Goal: Information Seeking & Learning: Learn about a topic

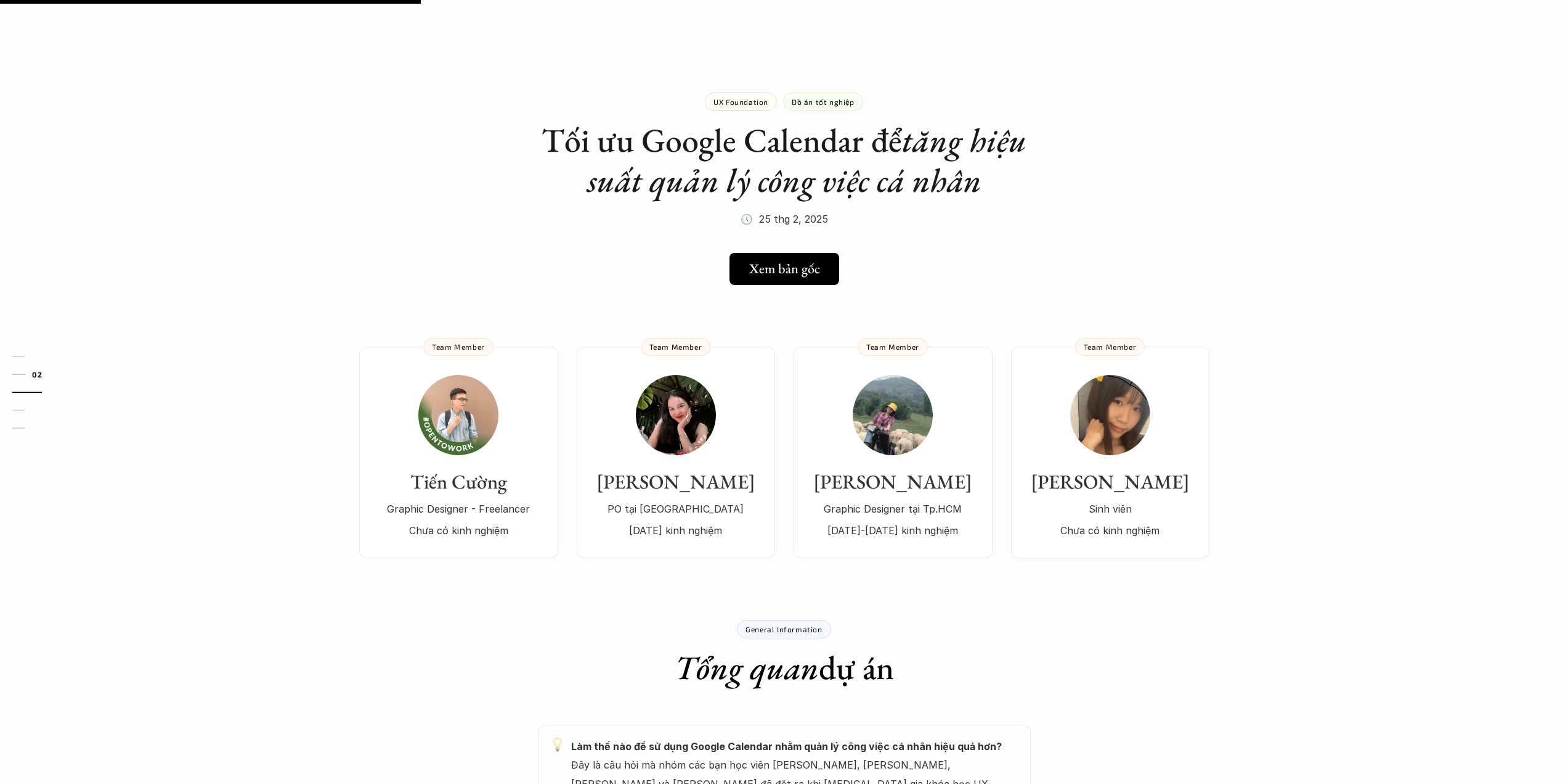
scroll to position [308, 0]
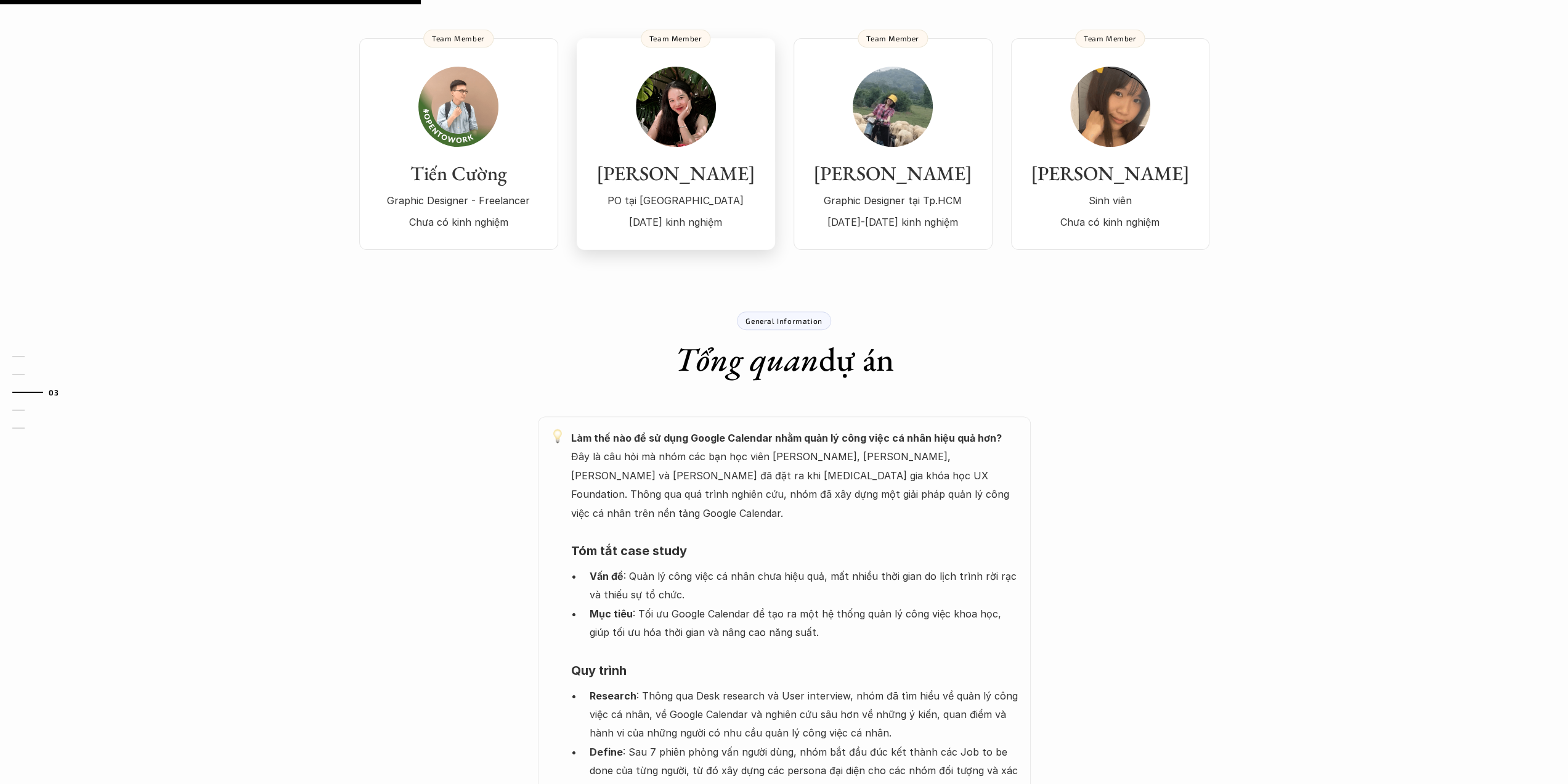
drag, startPoint x: 668, startPoint y: 175, endPoint x: 631, endPoint y: 150, distance: 44.7
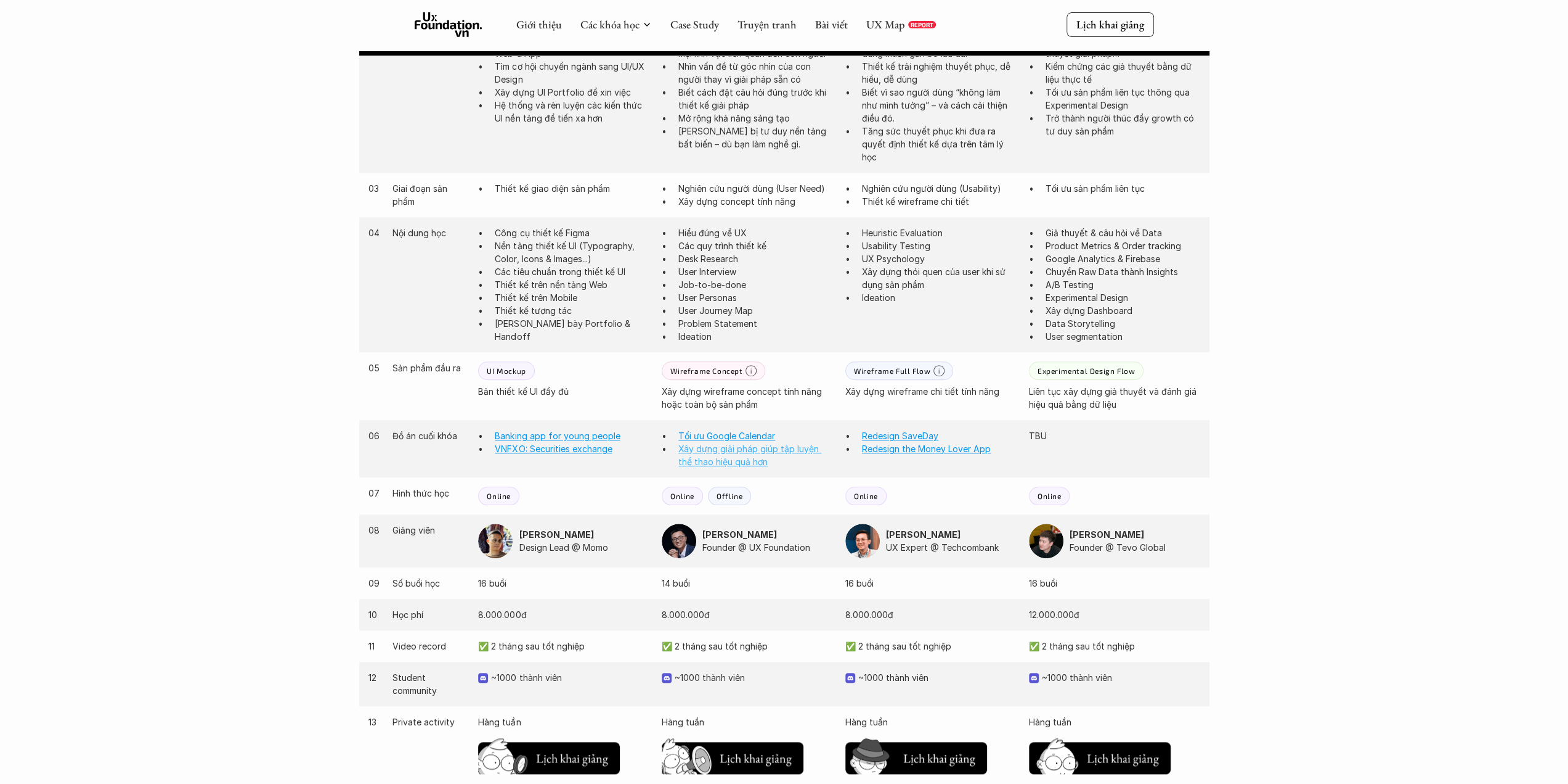
click at [733, 456] on link "Xây dựng giải pháp giúp tập luyện thể thao hiệu quả hơn" at bounding box center [750, 455] width 143 height 23
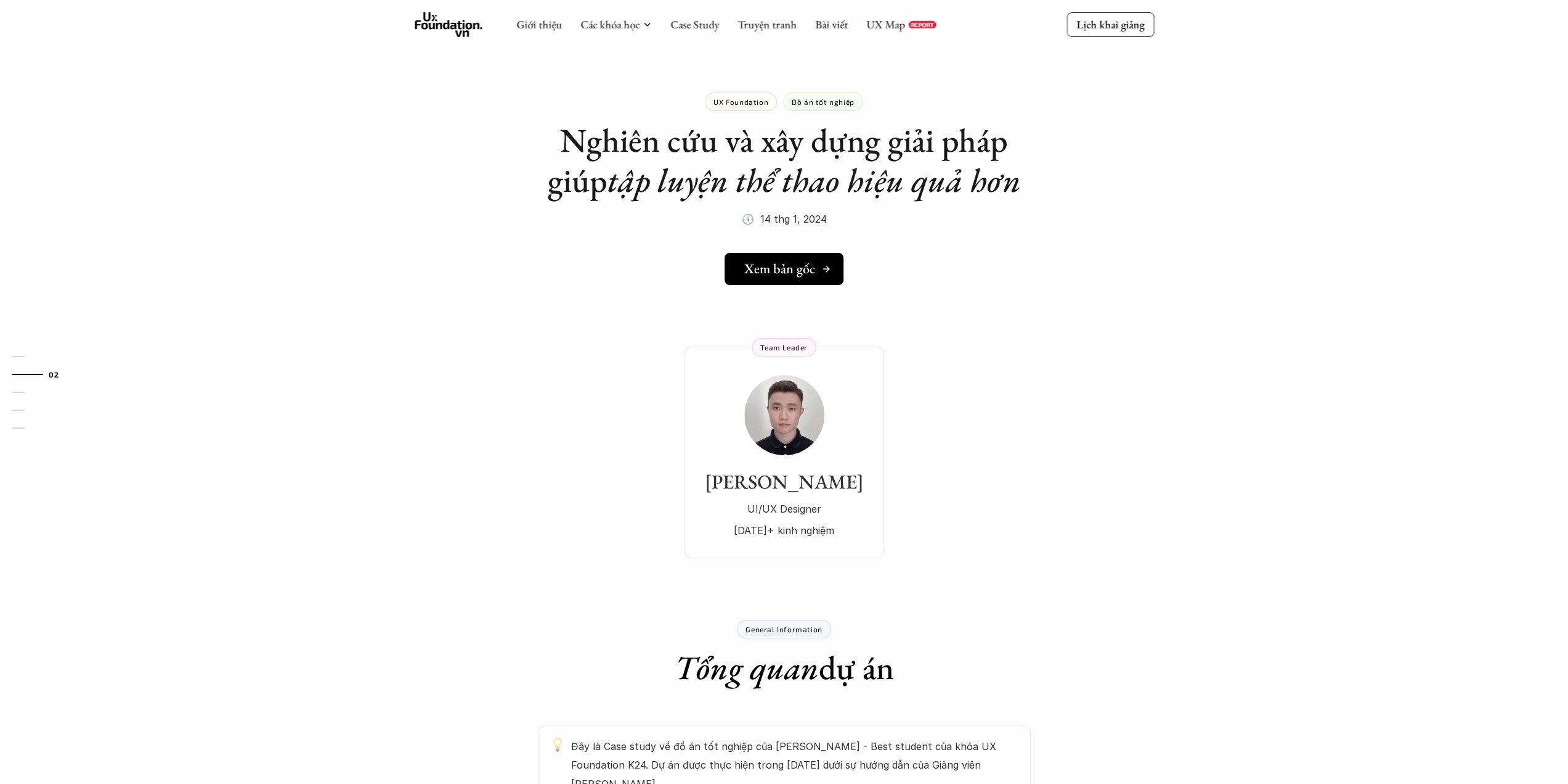
click at [788, 254] on link "Xem bản gốc" at bounding box center [784, 269] width 119 height 32
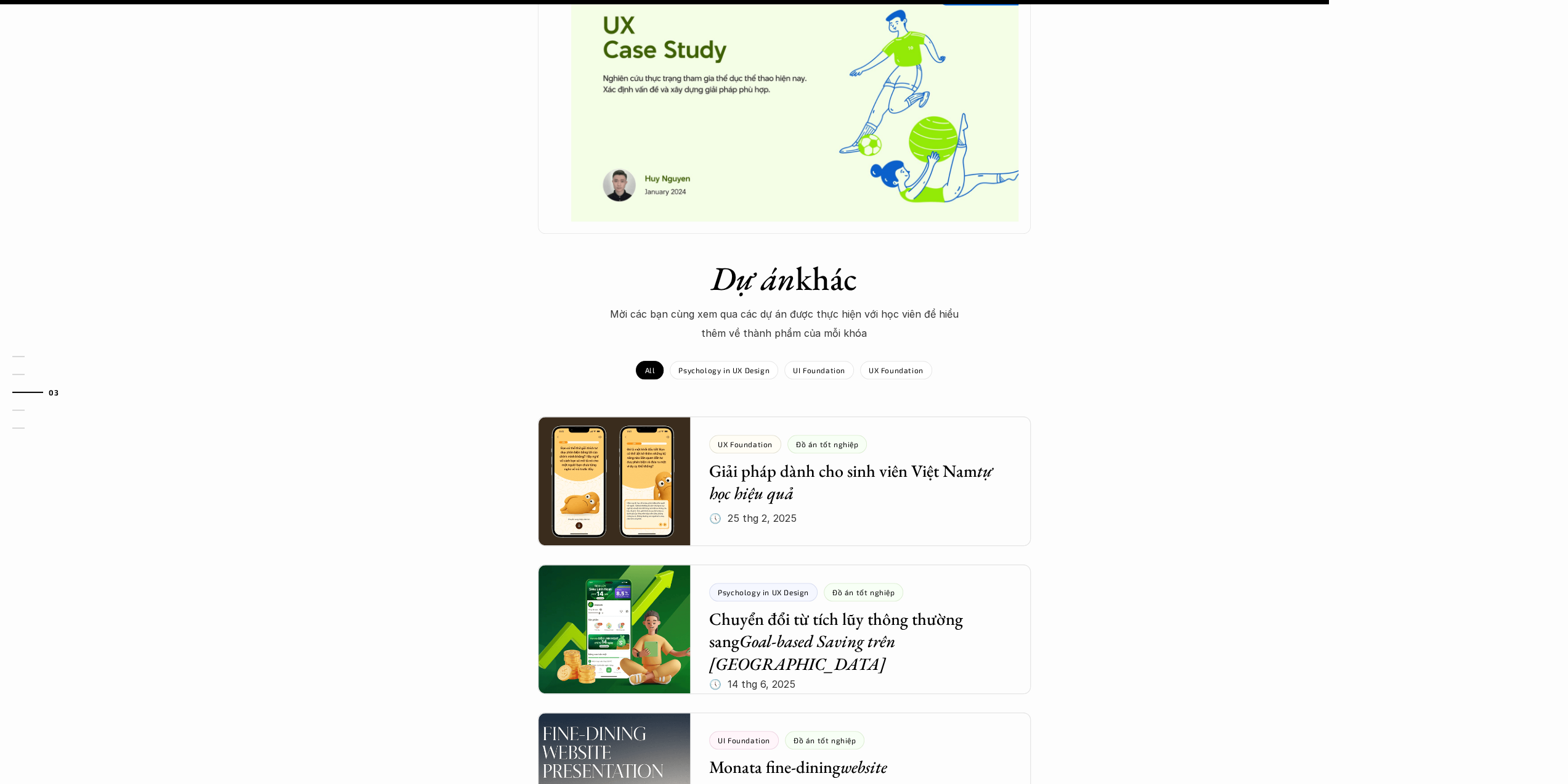
scroll to position [925, 0]
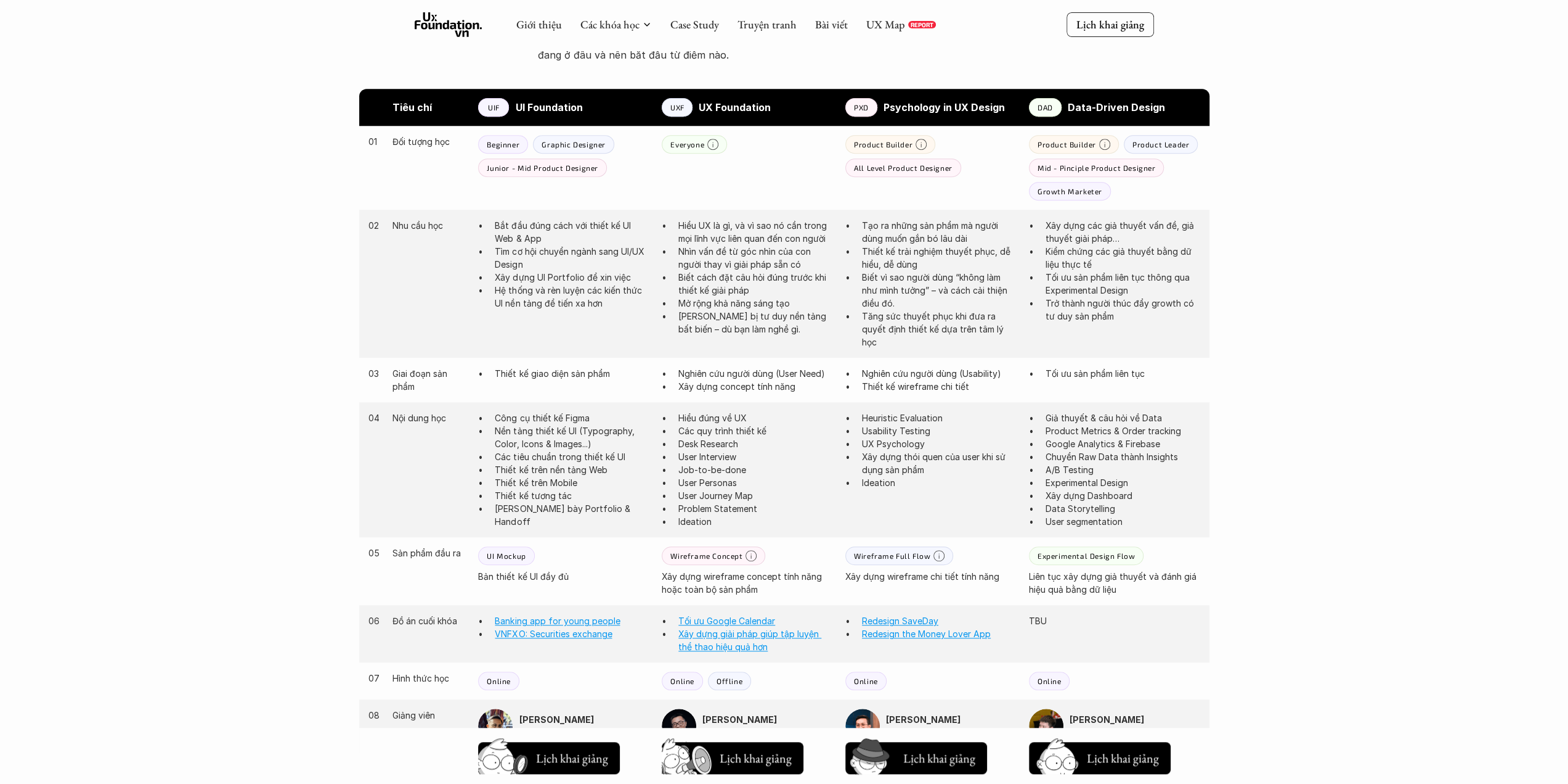
scroll to position [555, 0]
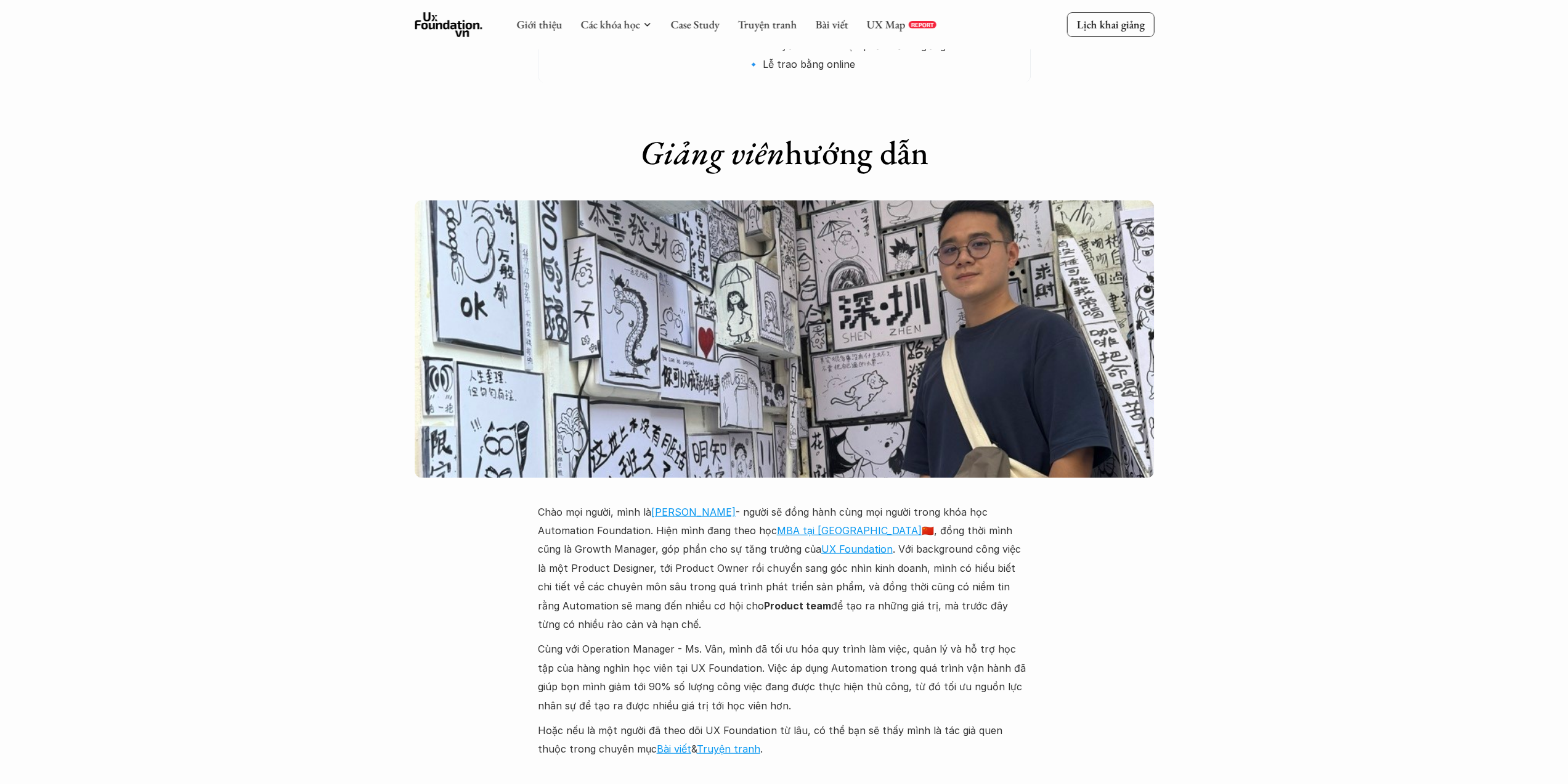
scroll to position [2692, 0]
